Goal: Information Seeking & Learning: Learn about a topic

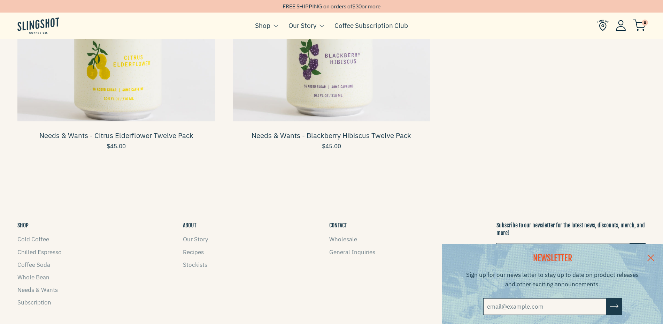
scroll to position [1116, 0]
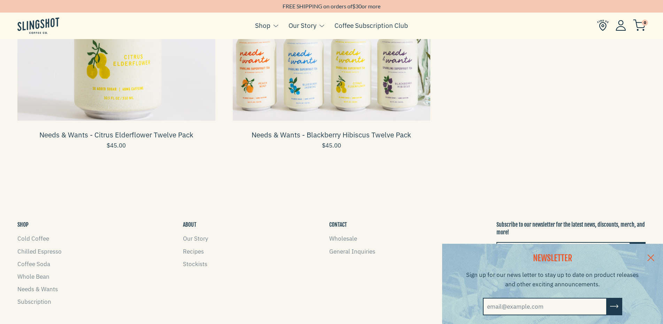
click at [334, 94] on span at bounding box center [332, 22] width 198 height 198
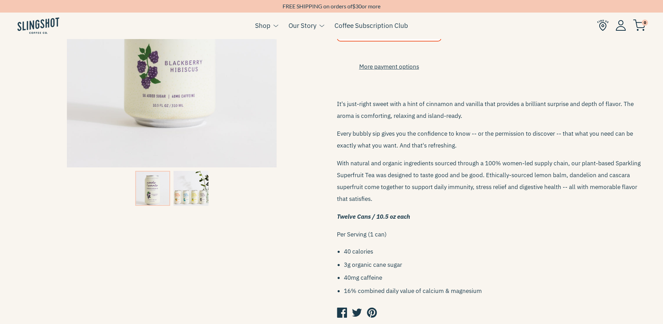
scroll to position [174, 0]
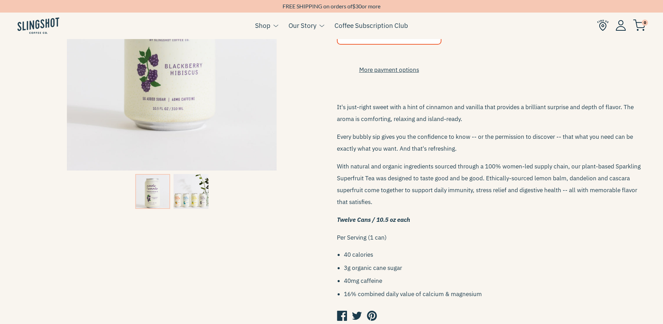
click at [198, 196] on img at bounding box center [191, 191] width 35 height 35
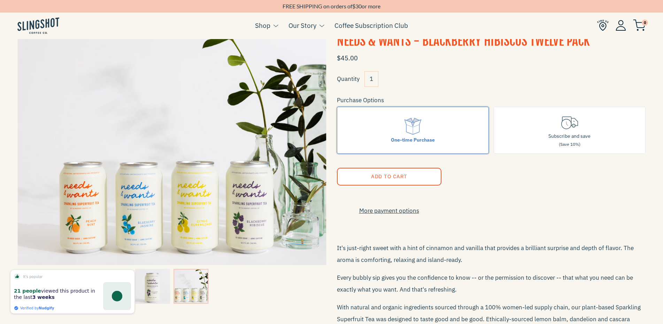
scroll to position [0, 0]
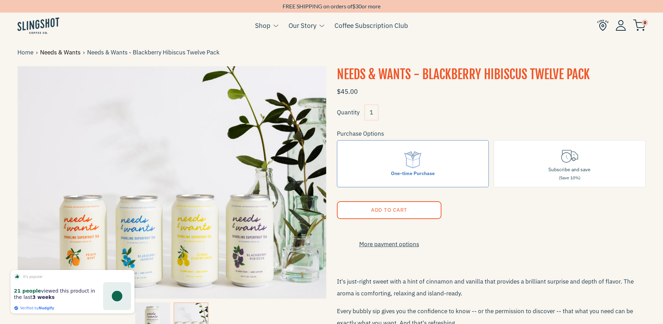
click at [66, 50] on link "Needs & Wants" at bounding box center [61, 52] width 43 height 9
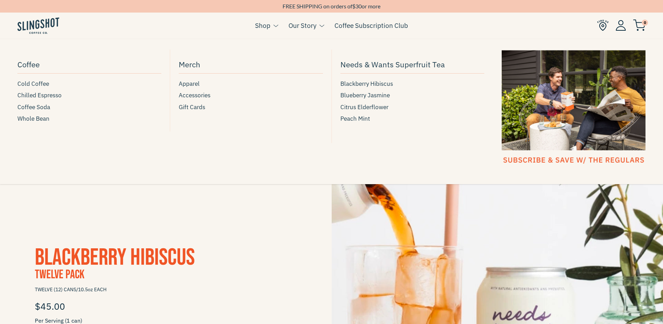
click at [268, 28] on link "Shop" at bounding box center [262, 25] width 15 height 10
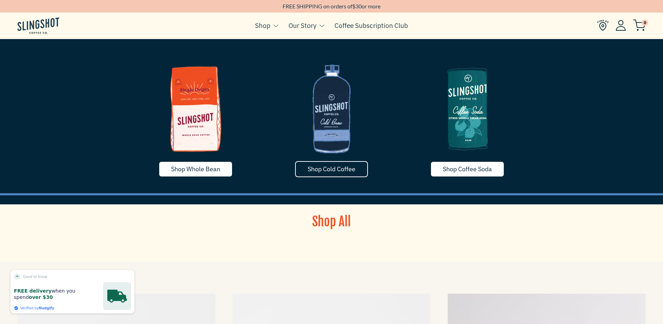
click at [355, 171] on span "Shop Cold Coffee" at bounding box center [332, 169] width 48 height 8
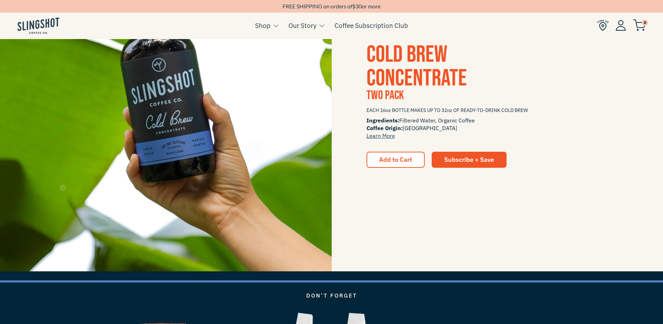
scroll to position [1220, 0]
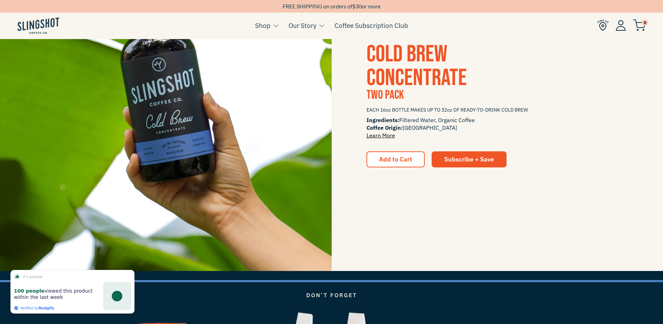
click at [374, 135] on link "Learn More" at bounding box center [381, 135] width 29 height 7
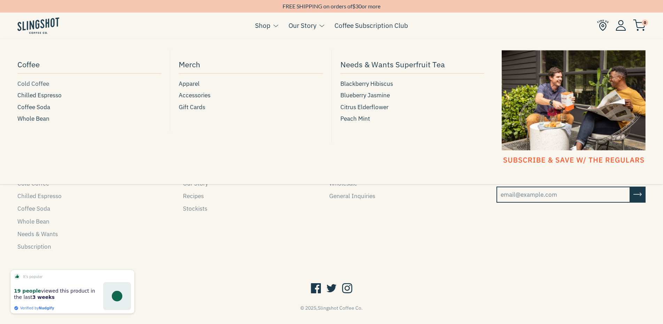
click at [41, 82] on span "Cold Coffee" at bounding box center [33, 83] width 32 height 9
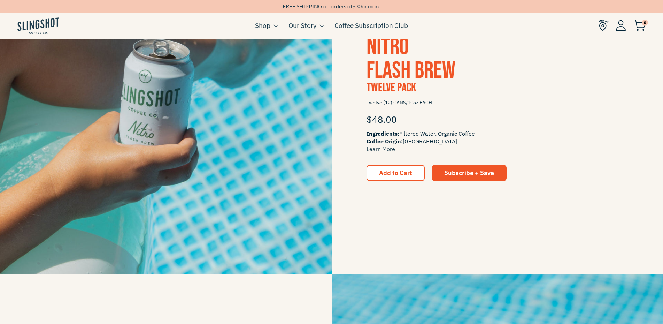
scroll to position [453, 0]
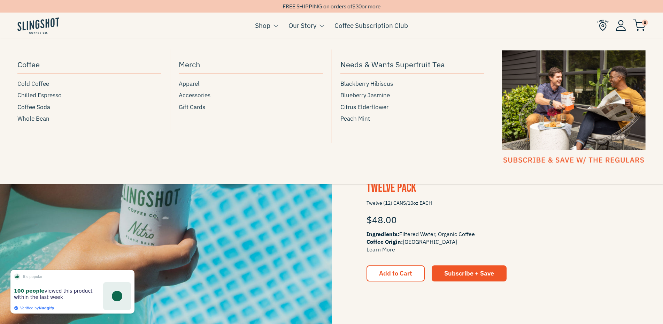
click at [263, 26] on link "Shop" at bounding box center [262, 25] width 15 height 10
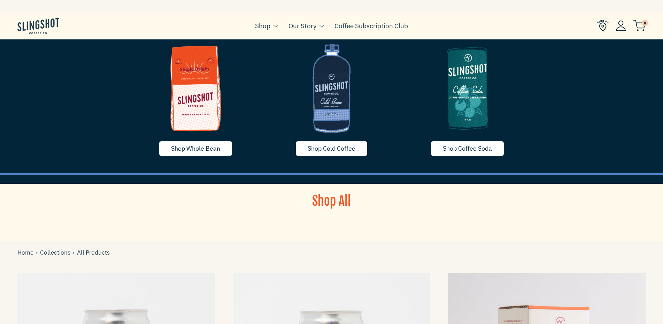
scroll to position [209, 0]
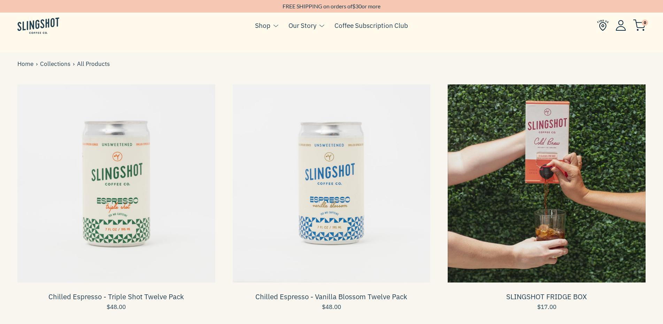
click at [510, 191] on span at bounding box center [547, 183] width 198 height 198
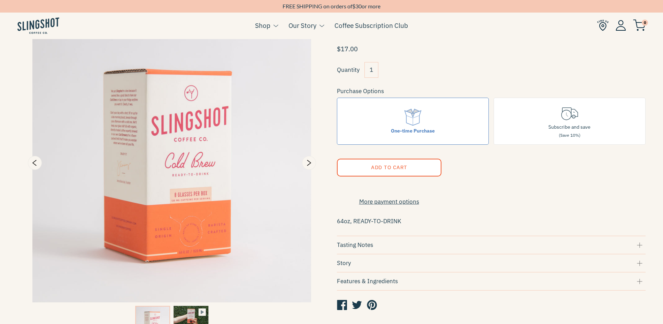
scroll to position [70, 0]
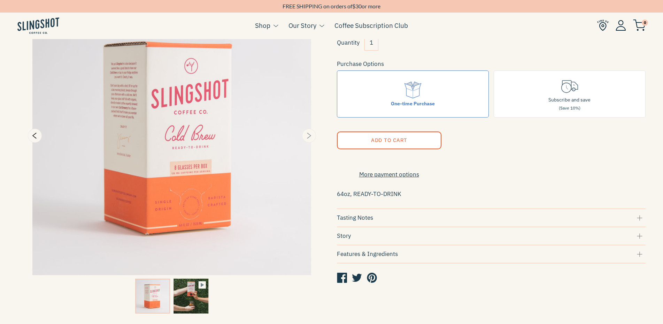
click at [309, 137] on icon "Next" at bounding box center [309, 136] width 4 height 6
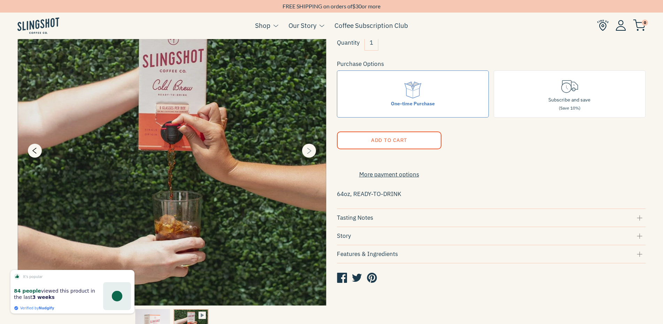
click at [308, 145] on button "Next" at bounding box center [309, 151] width 14 height 14
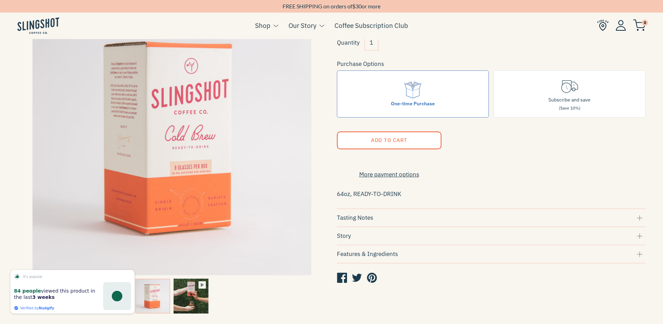
type input "13.61"
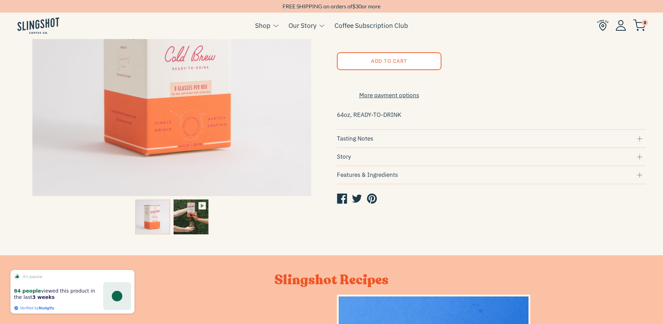
scroll to position [244, 0]
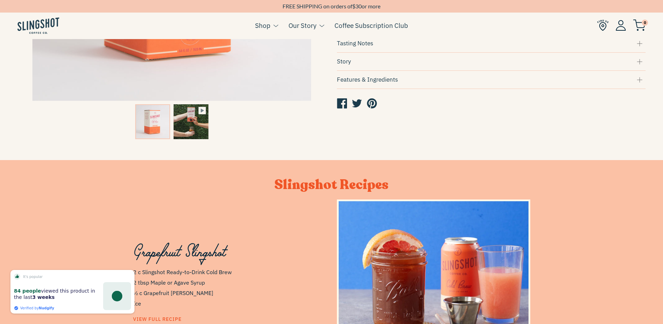
click at [399, 84] on div "Features & Ingredients" at bounding box center [491, 79] width 309 height 9
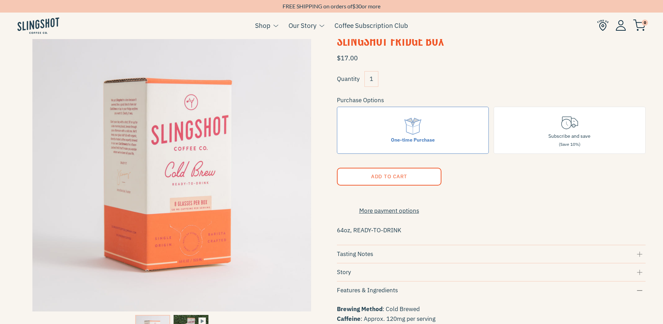
scroll to position [0, 0]
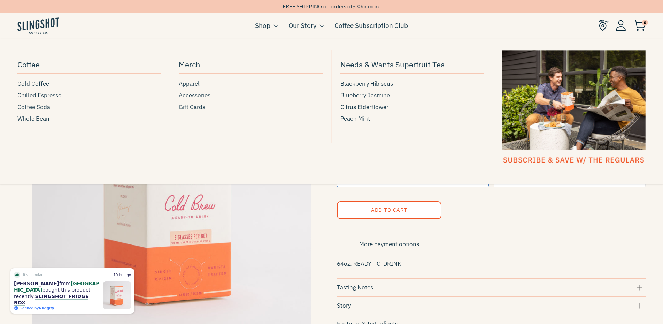
click at [51, 105] on link "Coffee Soda" at bounding box center [89, 106] width 144 height 9
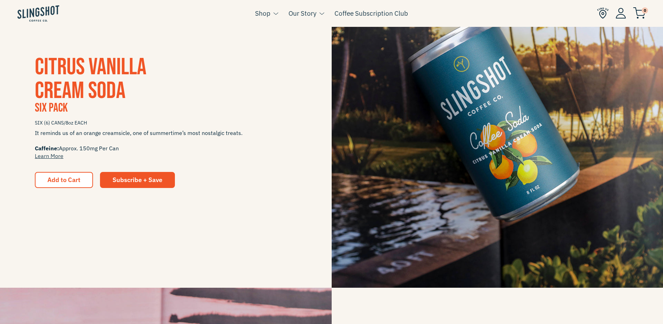
scroll to position [209, 0]
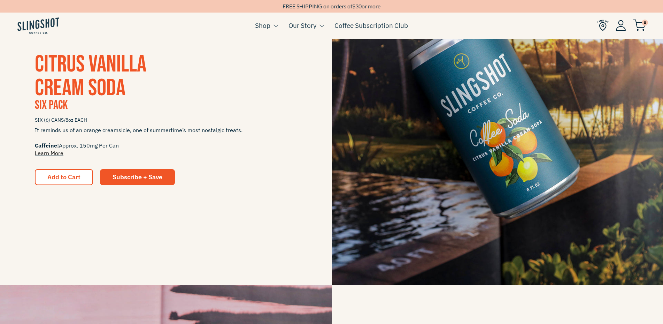
click at [57, 152] on link "Learn More" at bounding box center [49, 153] width 29 height 7
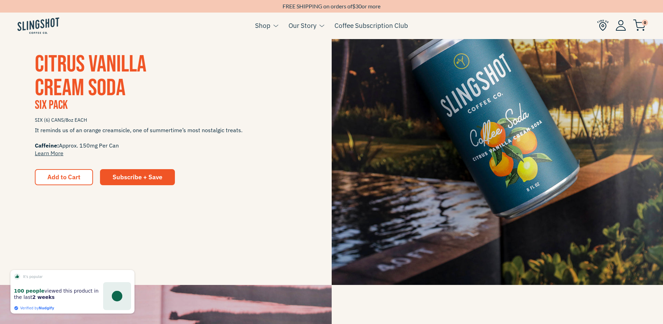
click at [89, 88] on span "CITRUS VANILLA CREAM SODA" at bounding box center [91, 76] width 112 height 52
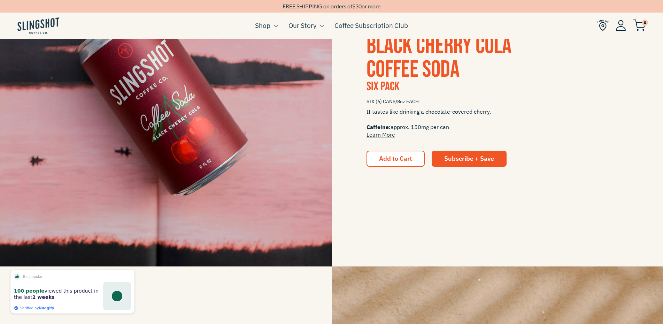
scroll to position [593, 0]
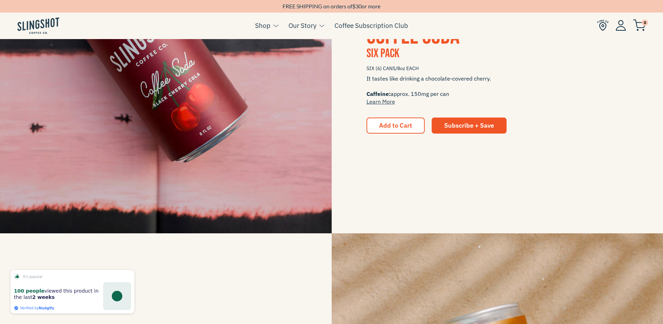
click at [125, 119] on img at bounding box center [166, 67] width 332 height 332
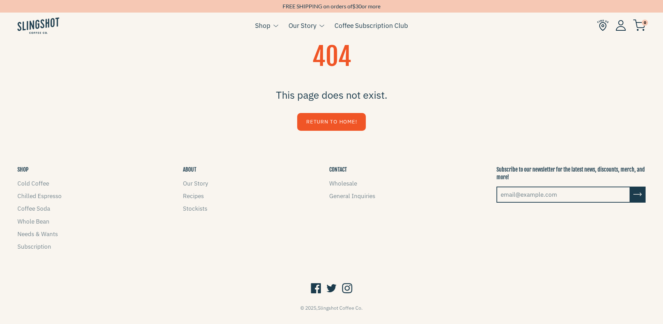
click at [51, 210] on li "Coffee Soda" at bounding box center [39, 208] width 44 height 9
click at [50, 210] on li "Coffee Soda" at bounding box center [39, 208] width 44 height 9
click at [44, 210] on link "Coffee Soda" at bounding box center [33, 209] width 33 height 8
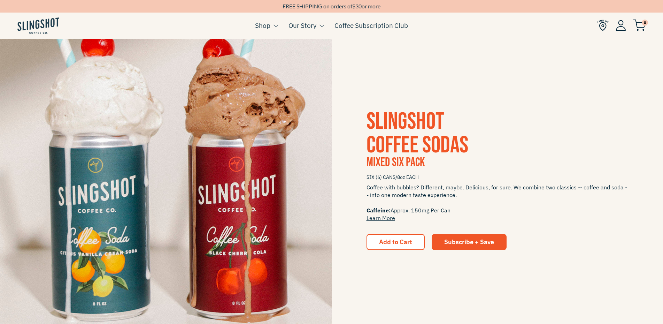
scroll to position [1185, 0]
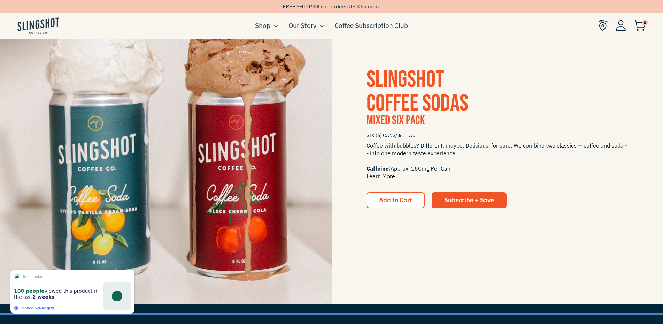
click at [385, 177] on link "Learn More" at bounding box center [381, 176] width 29 height 7
